Goal: Use online tool/utility: Utilize a website feature to perform a specific function

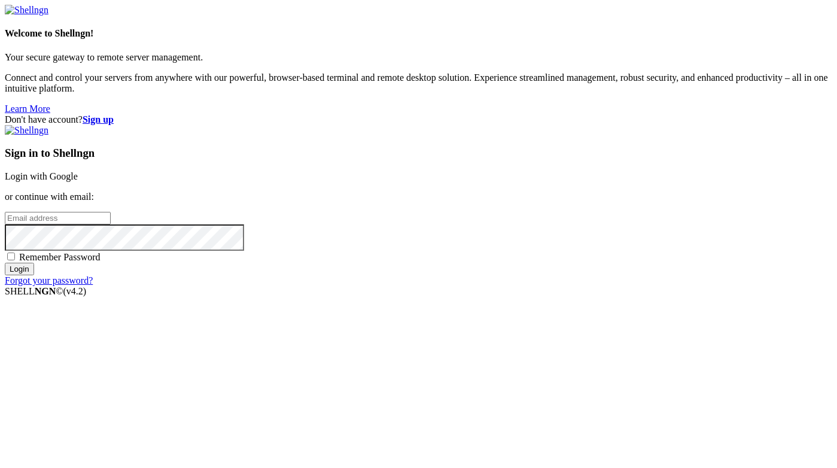
click at [78, 179] on link "Login with Google" at bounding box center [41, 176] width 73 height 10
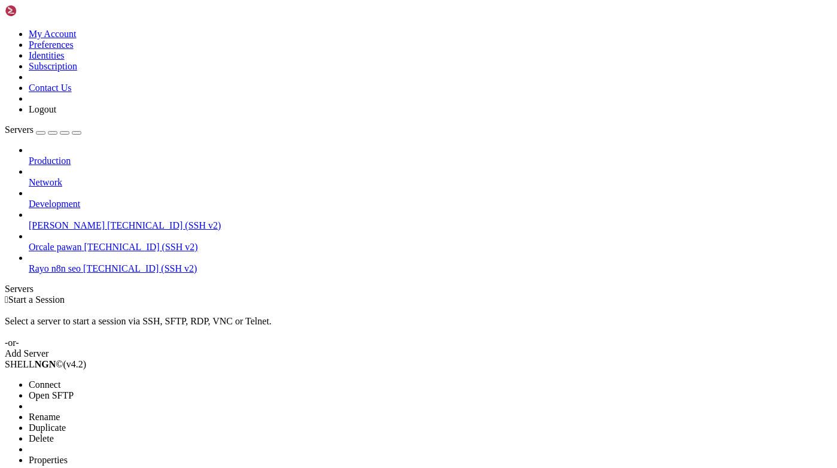
click at [60, 380] on span "Connect" at bounding box center [45, 385] width 32 height 10
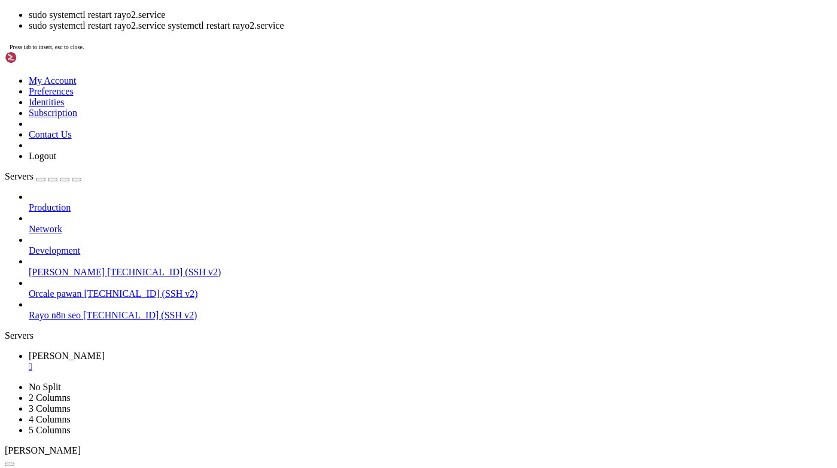
scroll to position [89, 0]
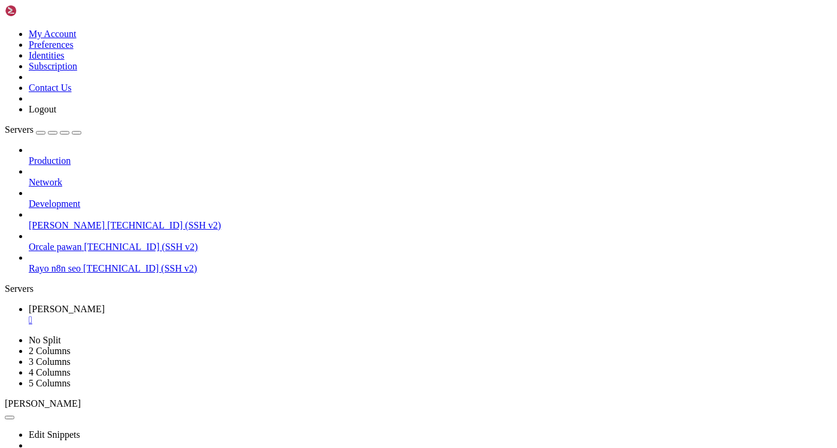
scroll to position [99, 0]
